Goal: Learn about a topic: Learn about a topic

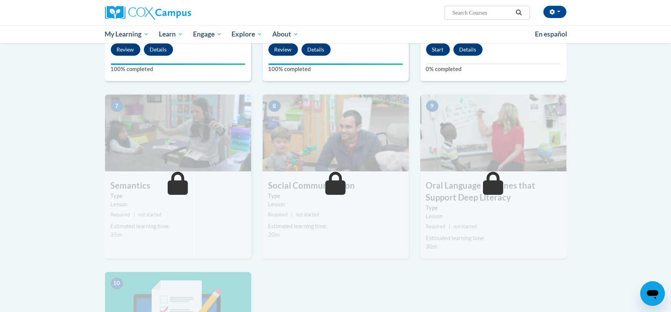
scroll to position [507, 0]
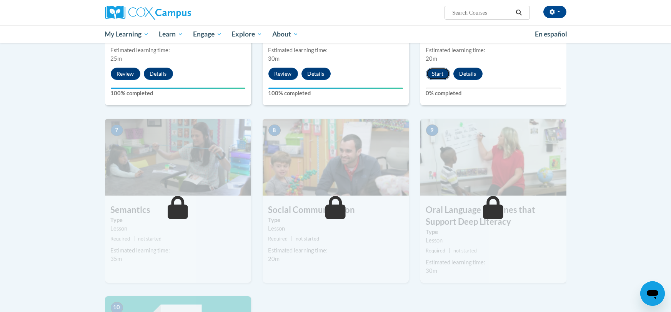
click at [436, 69] on button "Start" at bounding box center [438, 74] width 24 height 12
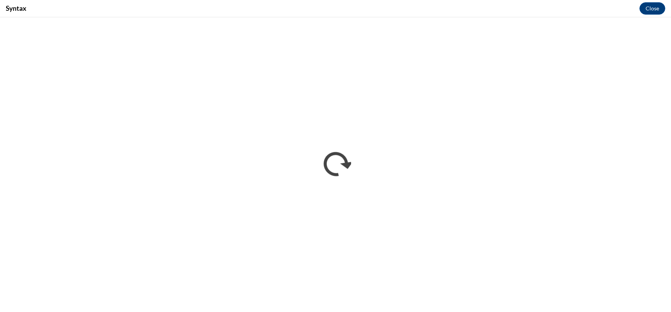
scroll to position [0, 0]
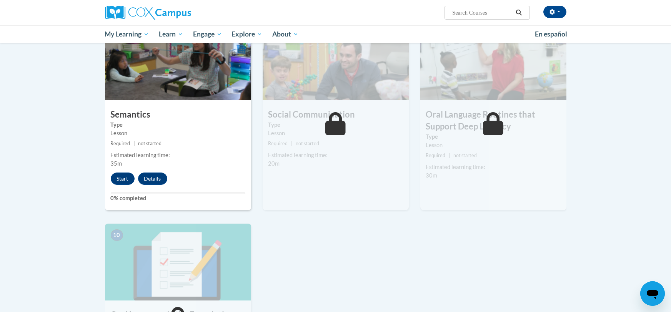
scroll to position [600, 0]
